Goal: Entertainment & Leisure: Browse casually

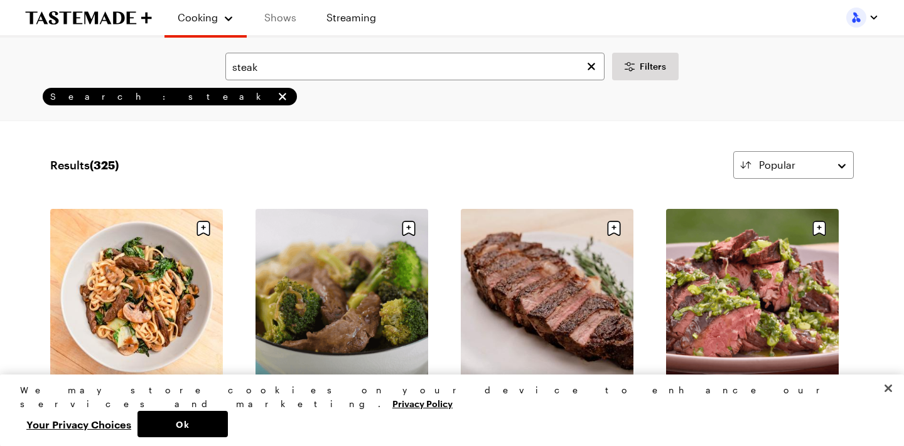
click at [284, 14] on link "Shows" at bounding box center [280, 17] width 57 height 35
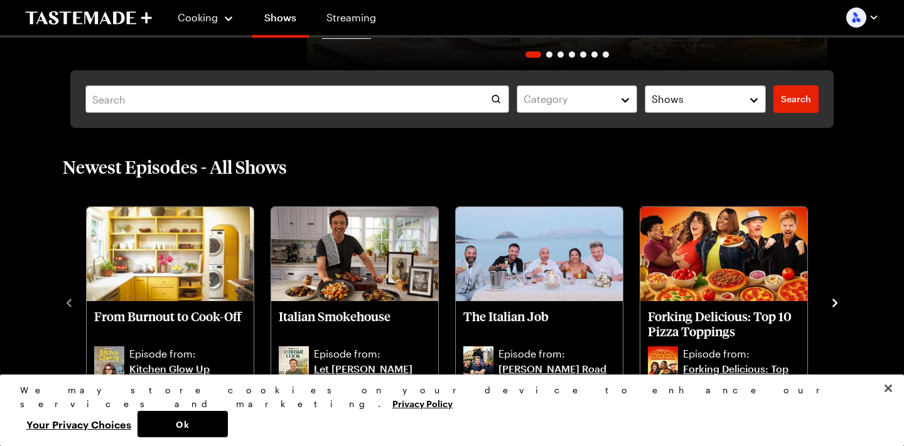
scroll to position [318, 0]
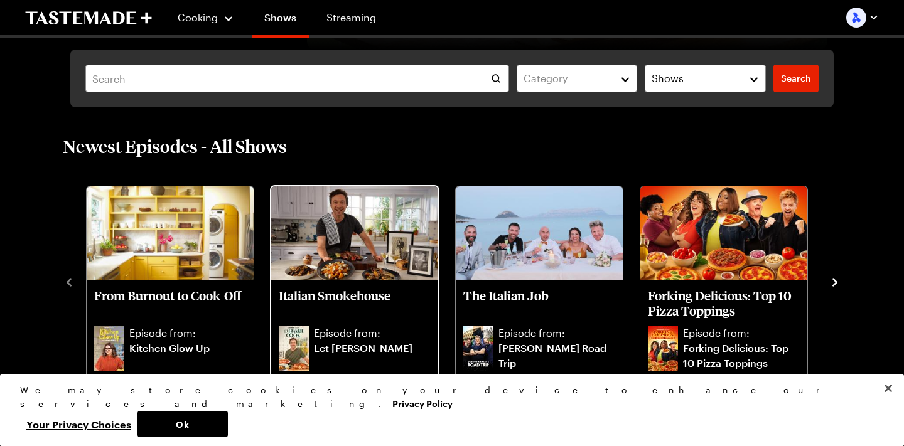
click at [371, 245] on img "Italian Smokehouse" at bounding box center [354, 233] width 167 height 94
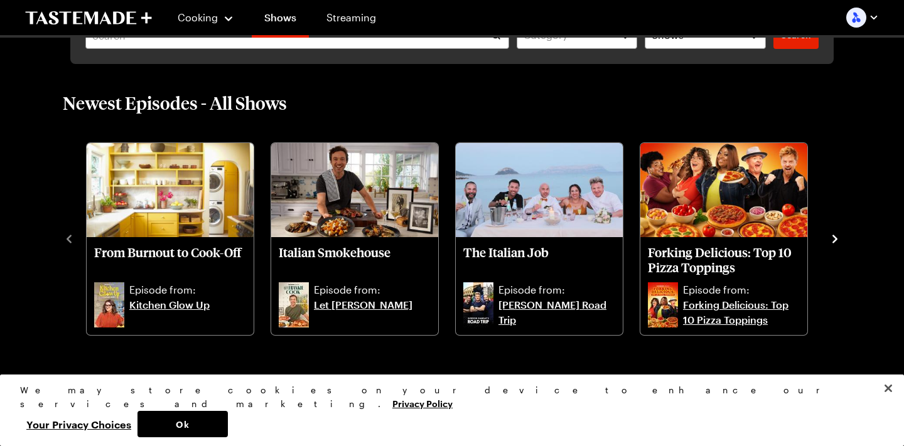
scroll to position [371, 0]
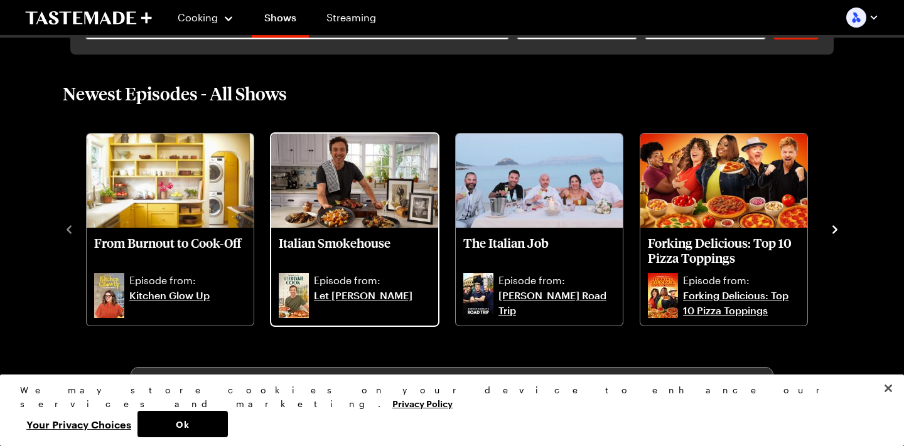
click at [372, 294] on link "Let [PERSON_NAME]" at bounding box center [372, 303] width 117 height 30
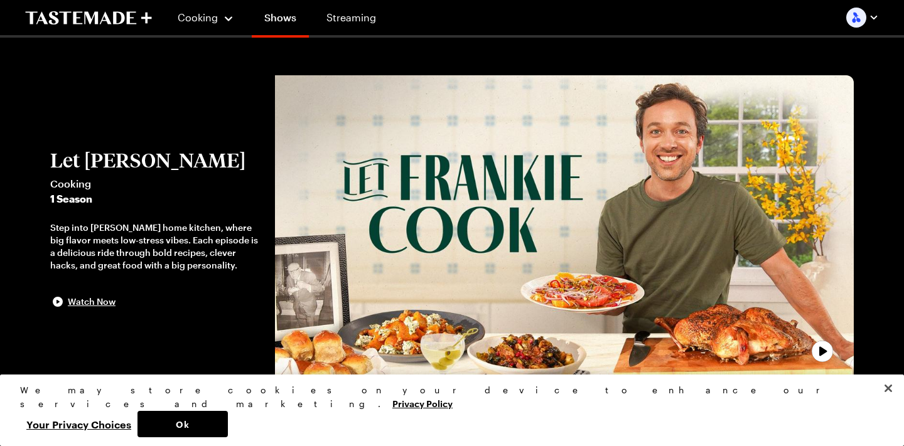
drag, startPoint x: 242, startPoint y: 267, endPoint x: 25, endPoint y: 225, distance: 220.4
drag, startPoint x: 51, startPoint y: 223, endPoint x: 188, endPoint y: 272, distance: 145.9
click at [188, 272] on button "Let Frankie Cook Cooking 1 Season Step into Frankie Celenza’s home kitchen, whe…" at bounding box center [156, 229] width 212 height 161
